Goal: Task Accomplishment & Management: Manage account settings

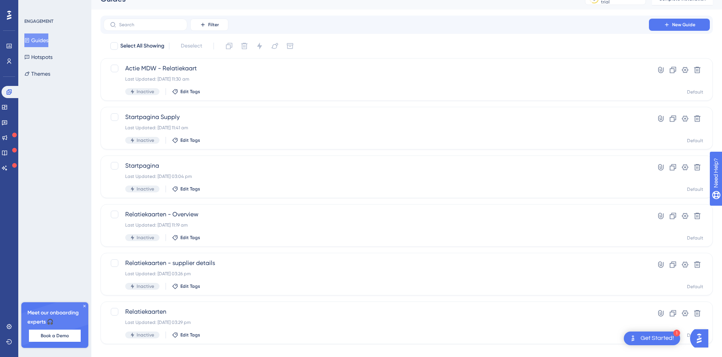
scroll to position [23, 0]
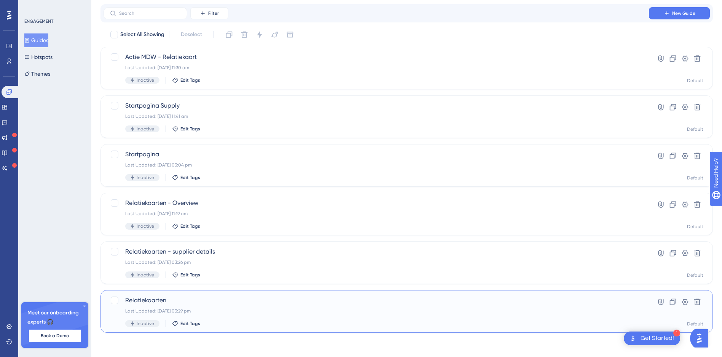
click at [236, 309] on div "Last Updated: [DATE] 03:29 pm" at bounding box center [376, 311] width 502 height 6
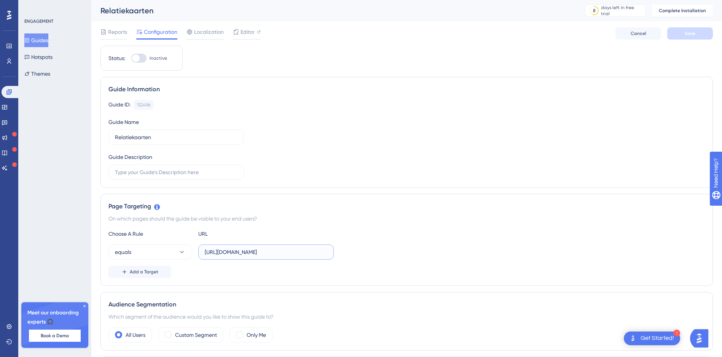
scroll to position [0, 37]
drag, startPoint x: 209, startPoint y: 252, endPoint x: 378, endPoint y: 258, distance: 169.5
click at [378, 258] on div "equals [URL][DOMAIN_NAME]" at bounding box center [406, 252] width 597 height 15
click at [244, 27] on div "Reports Configuration Localization Editor Cancel Save" at bounding box center [406, 33] width 612 height 24
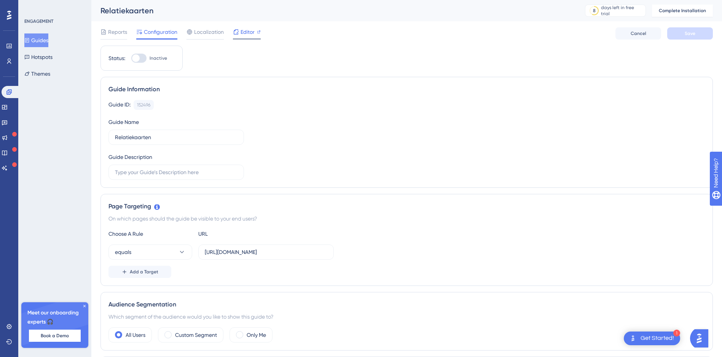
click at [246, 32] on span "Editor" at bounding box center [248, 31] width 14 height 9
